Goal: Information Seeking & Learning: Compare options

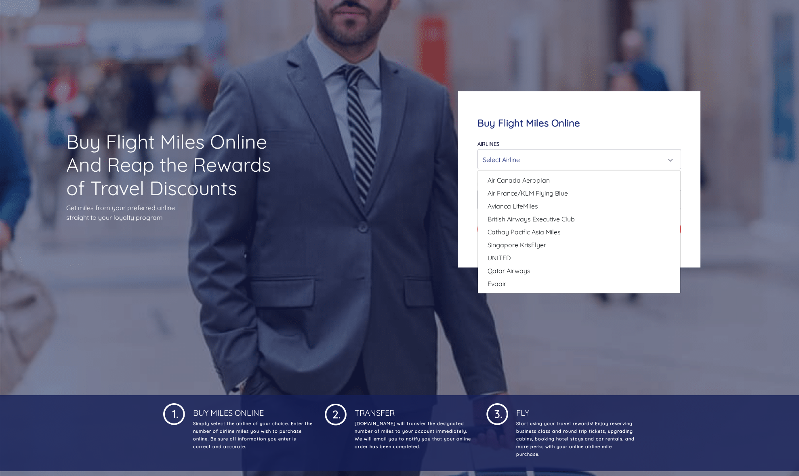
scroll to position [4, 0]
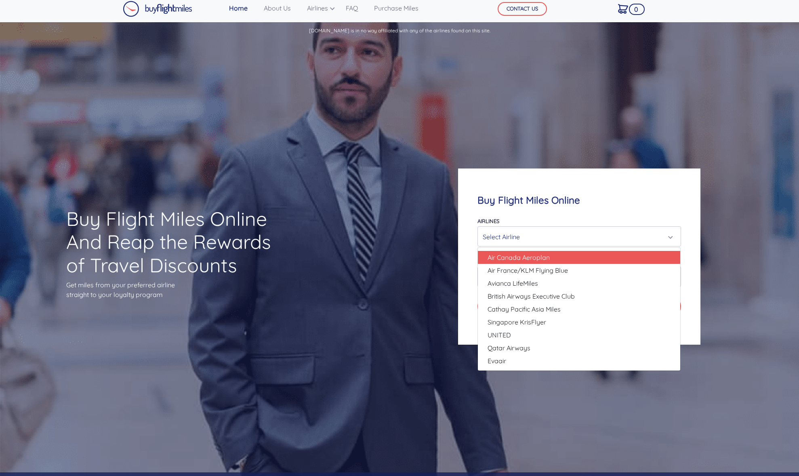
click at [505, 258] on span "Air Canada Aeroplan" at bounding box center [518, 257] width 62 height 10
select select "Air Canada Aeroplan"
type input "80000"
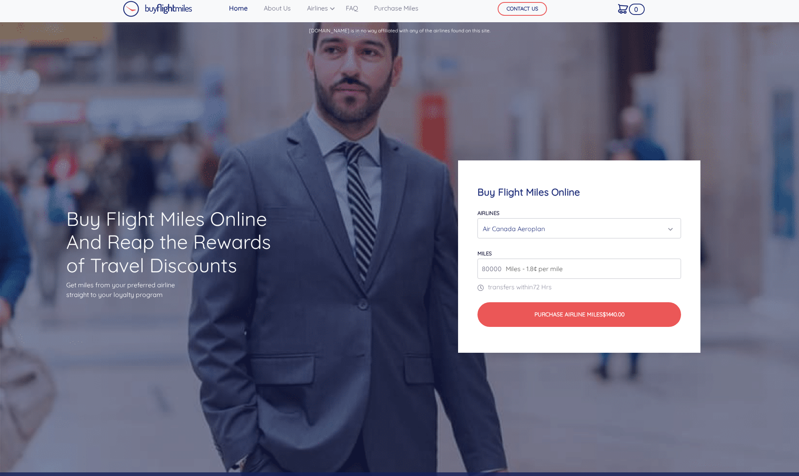
click at [532, 267] on span "Miles - 1.8¢ per mile" at bounding box center [532, 269] width 61 height 10
click at [566, 270] on input "80000" at bounding box center [578, 268] width 203 height 20
drag, startPoint x: 644, startPoint y: 262, endPoint x: 682, endPoint y: 266, distance: 39.0
click at [644, 262] on input "80000" at bounding box center [578, 268] width 203 height 20
click at [653, 279] on form "Airlines Air Canada Aeroplan Air France/KLM Flying Blue Avianca LifeMiles Briti…" at bounding box center [578, 267] width 203 height 119
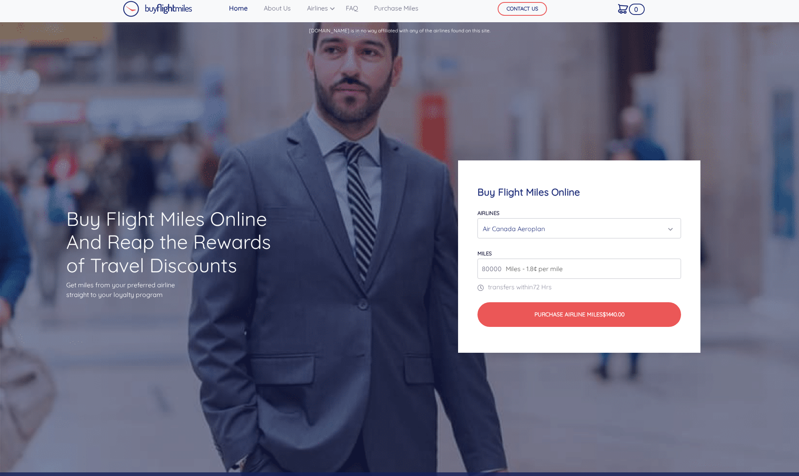
click at [675, 270] on input "80000" at bounding box center [578, 268] width 203 height 20
click at [667, 268] on input "80000" at bounding box center [578, 268] width 203 height 20
click at [667, 264] on input "80000" at bounding box center [578, 268] width 203 height 20
click at [637, 263] on input "80000" at bounding box center [578, 268] width 203 height 20
drag, startPoint x: 628, startPoint y: 262, endPoint x: 570, endPoint y: 211, distance: 77.2
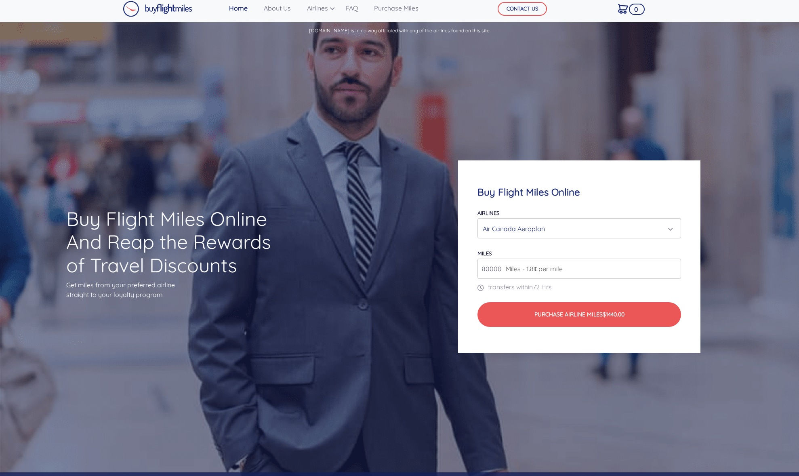
click at [625, 262] on input "80000" at bounding box center [578, 268] width 203 height 20
click at [563, 204] on div "Buy Flight Miles Online Airlines Air Canada Aeroplan Air France/KLM Flying Blue…" at bounding box center [579, 256] width 242 height 192
click at [557, 221] on div "Air Canada Aeroplan" at bounding box center [577, 228] width 188 height 15
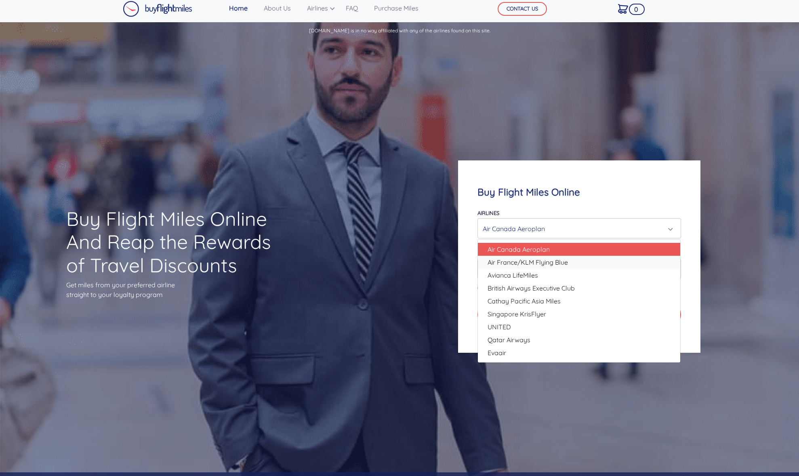
click at [553, 262] on span "Air France/KLM Flying Blue" at bounding box center [527, 262] width 80 height 10
select select "Air France/KLM Flying Blue"
type input "49000"
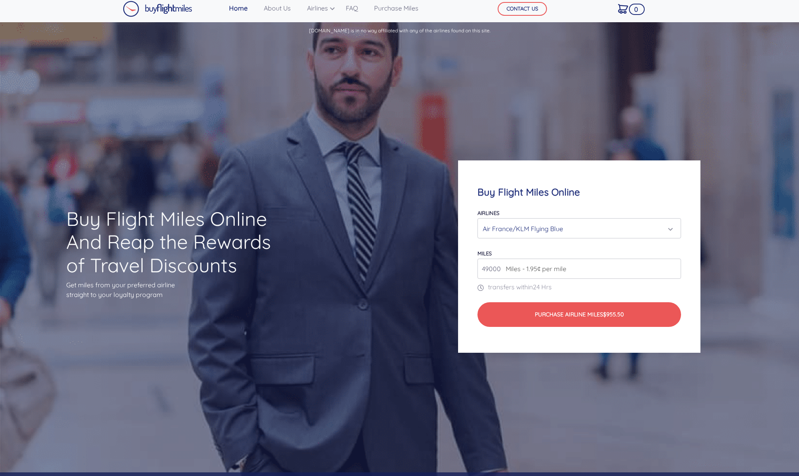
click at [590, 266] on input "49000" at bounding box center [578, 268] width 203 height 20
click at [597, 220] on div "Air France/KLM Flying Blue" at bounding box center [579, 227] width 202 height 19
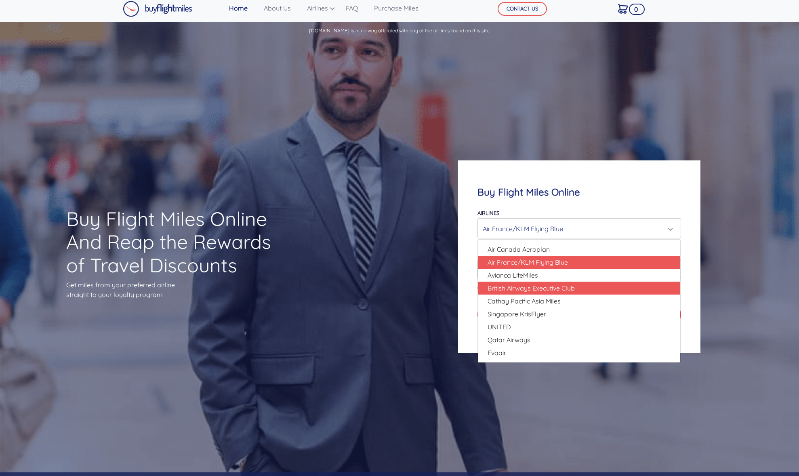
click at [560, 285] on span "British Airways Executive Club" at bounding box center [530, 288] width 87 height 10
select select "British Airways Executive Club"
type input "80000"
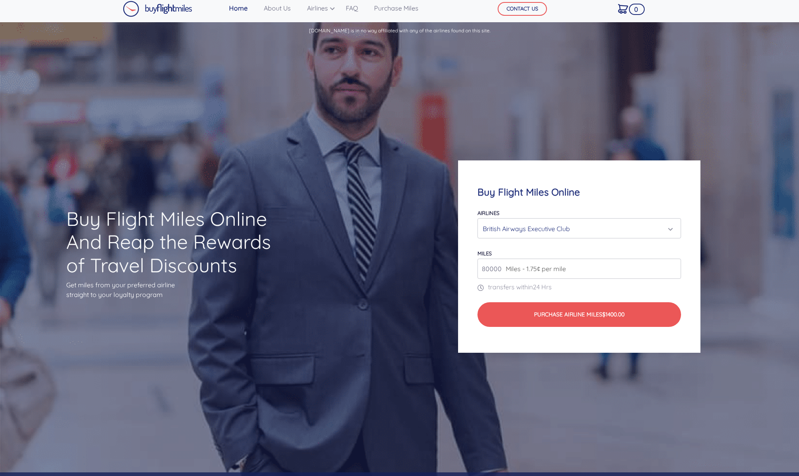
click at [575, 229] on div "British Airways Executive Club" at bounding box center [577, 228] width 188 height 15
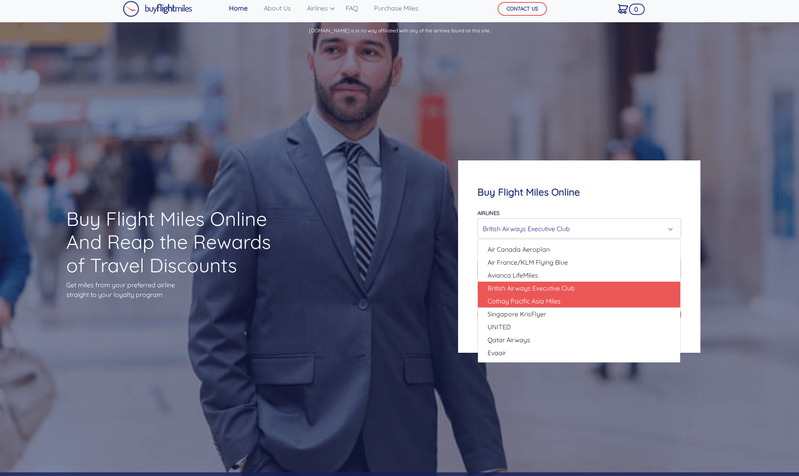
click at [536, 298] on span "Cathay Pacific Asia Miles" at bounding box center [523, 301] width 73 height 10
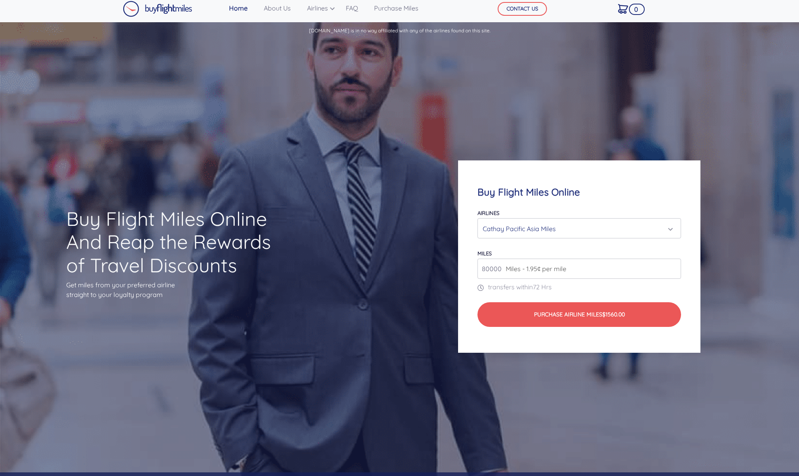
click at [561, 209] on div "Airlines Air Canada Aeroplan Air France/KLM Flying Blue Avianca LifeMiles Briti…" at bounding box center [578, 223] width 203 height 31
drag, startPoint x: 560, startPoint y: 225, endPoint x: 563, endPoint y: 236, distance: 10.9
click at [560, 225] on div "Cathay Pacific Asia Miles" at bounding box center [577, 228] width 188 height 15
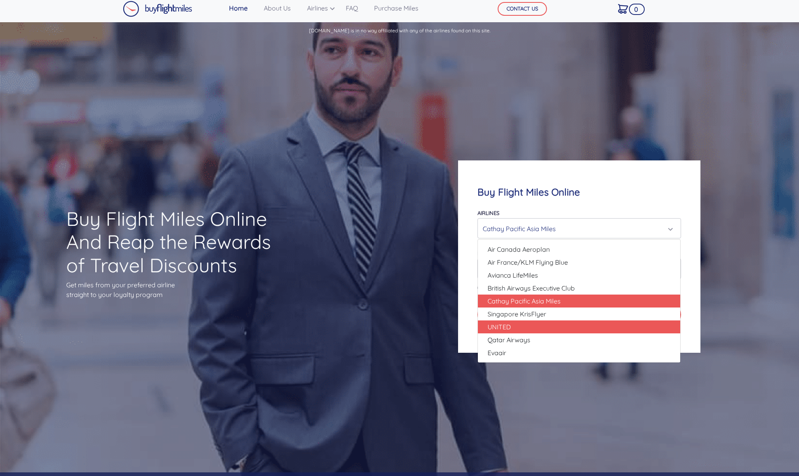
click at [527, 330] on link "UNITED" at bounding box center [579, 326] width 202 height 13
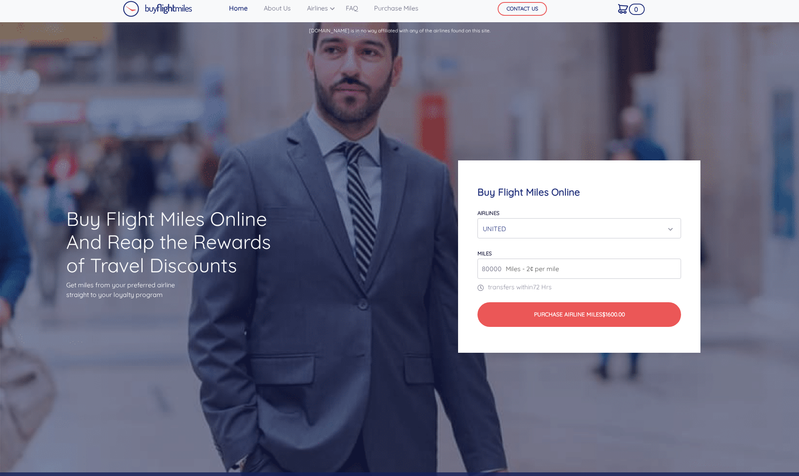
click at [578, 225] on div "UNITED" at bounding box center [577, 228] width 188 height 15
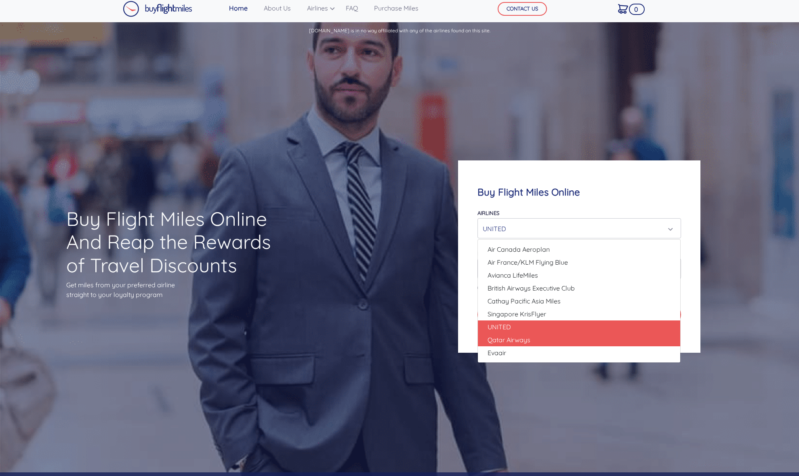
click at [550, 340] on link "Qatar Airways" at bounding box center [579, 339] width 202 height 13
select select "Qatar Airways"
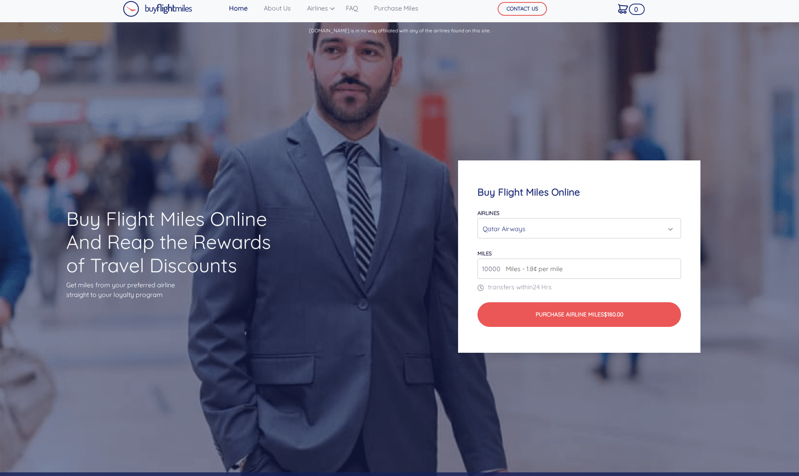
click at [565, 264] on input "10000" at bounding box center [578, 268] width 203 height 20
click at [639, 265] on input "10000" at bounding box center [578, 268] width 203 height 20
type input "0"
type input "1"
type input "60000"
